Goal: Navigation & Orientation: Find specific page/section

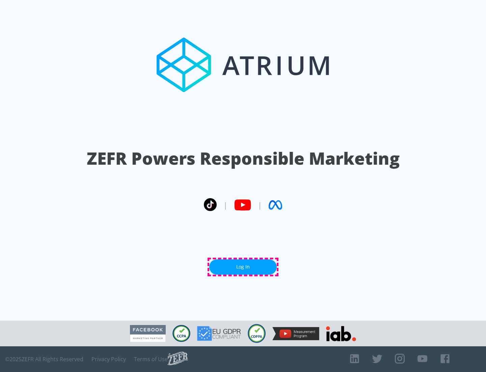
click at [243, 267] on link "Log In" at bounding box center [243, 266] width 68 height 15
